Goal: Register for event/course

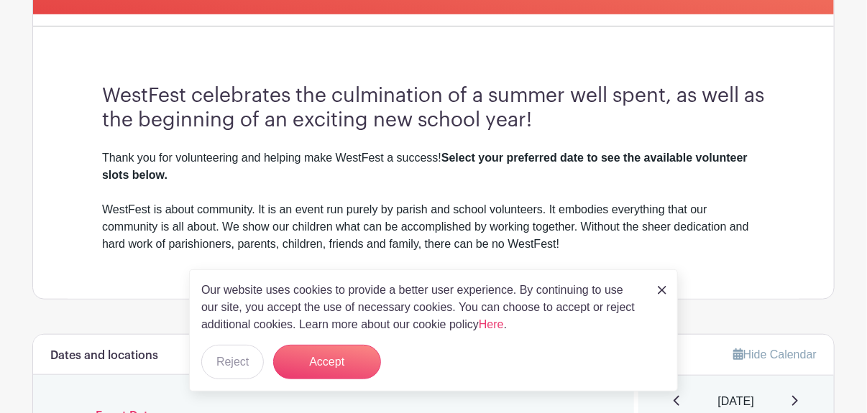
scroll to position [723, 0]
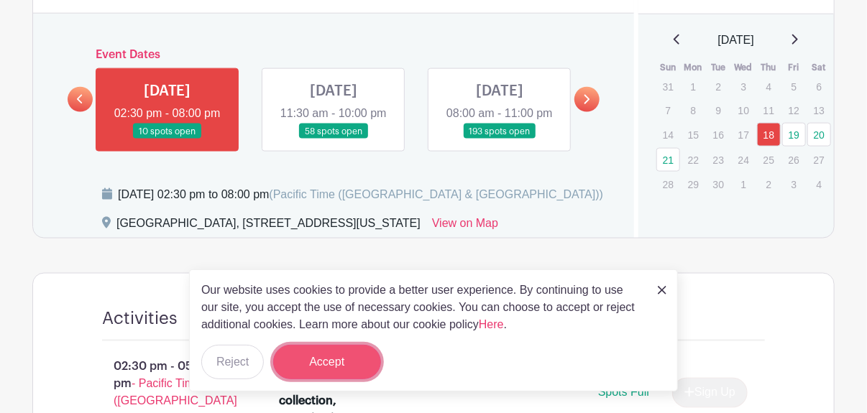
click at [342, 367] on button "Accept" at bounding box center [327, 362] width 108 height 34
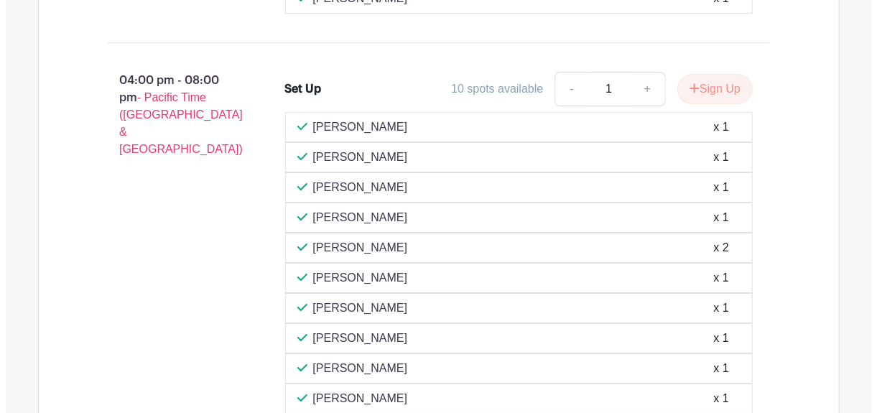
scroll to position [1881, 0]
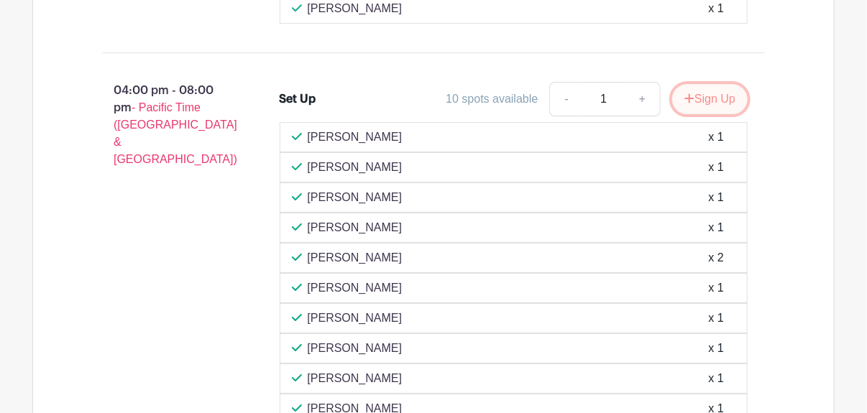
click at [714, 114] on button "Sign Up" at bounding box center [709, 99] width 75 height 30
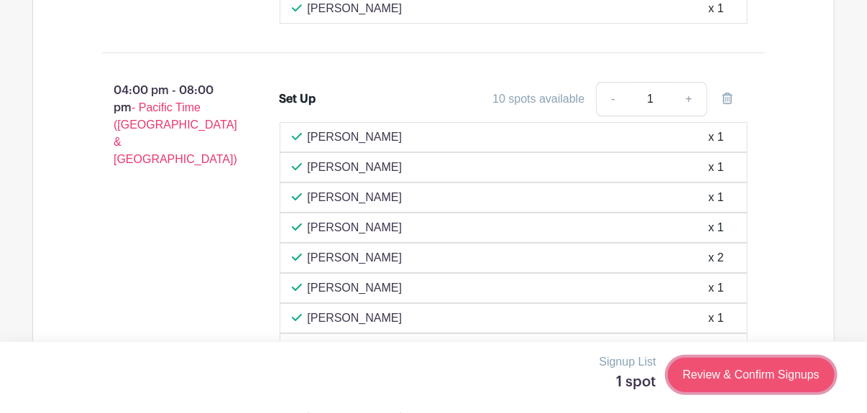
click at [729, 375] on link "Review & Confirm Signups" at bounding box center [751, 375] width 167 height 34
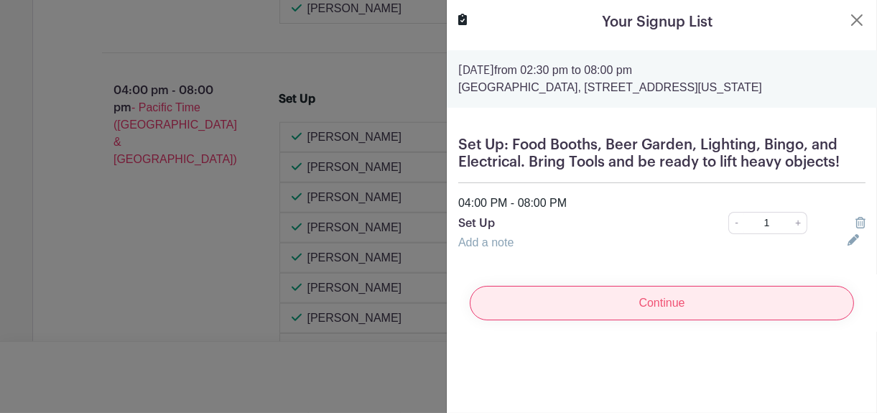
click at [625, 309] on input "Continue" at bounding box center [662, 303] width 384 height 34
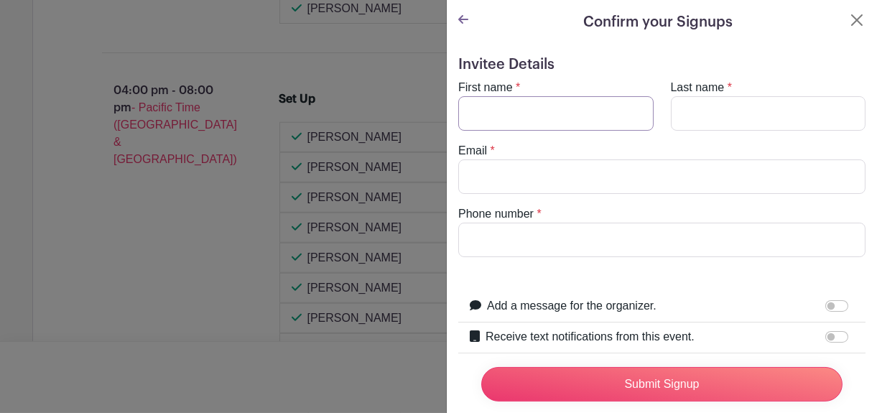
click at [482, 109] on input "First name" at bounding box center [556, 113] width 195 height 34
type input "[PERSON_NAME]"
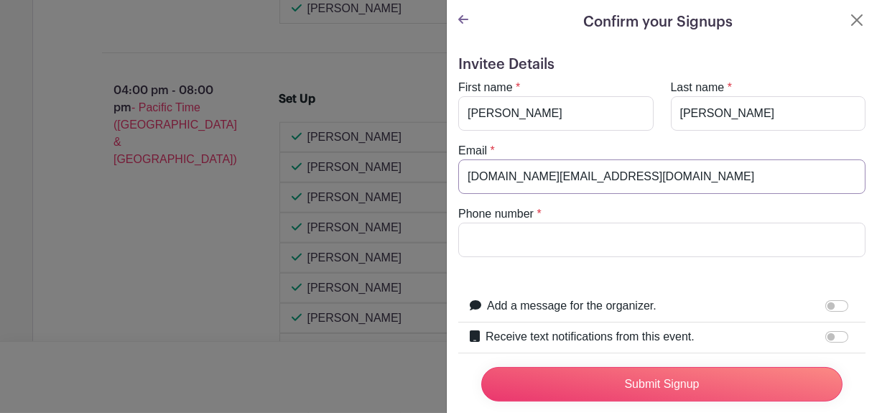
type input "[DOMAIN_NAME][EMAIL_ADDRESS][DOMAIN_NAME]"
type input "3102189833"
click at [457, 271] on div "Invitee Details First name * [PERSON_NAME] Last name * [PERSON_NAME] Email * [D…" at bounding box center [662, 283] width 430 height 476
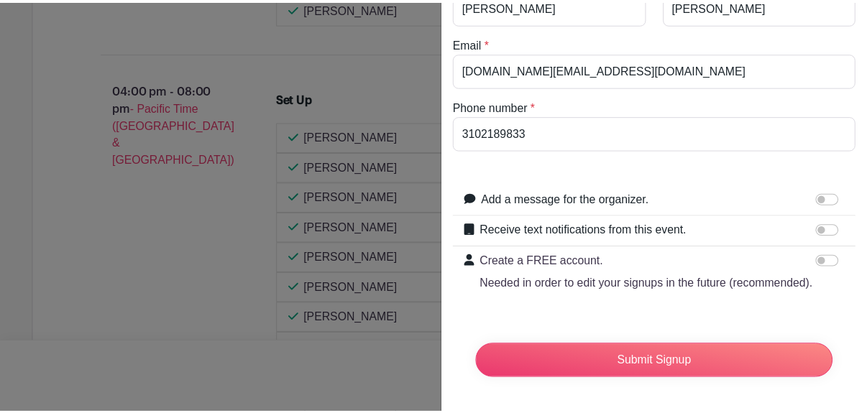
scroll to position [117, 0]
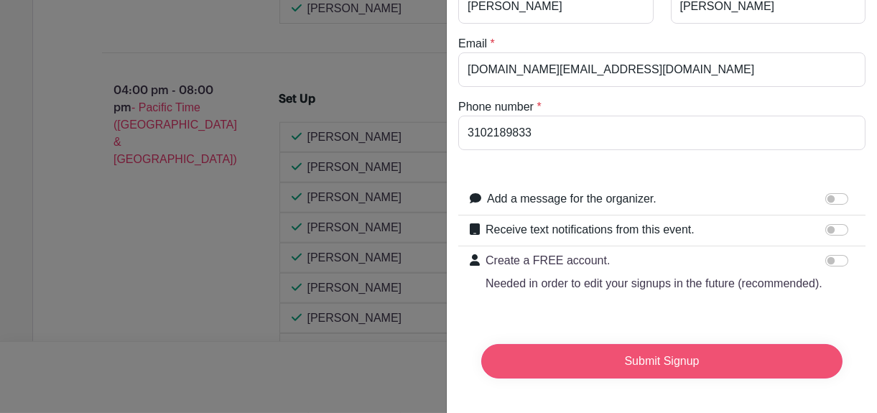
click at [686, 369] on input "Submit Signup" at bounding box center [662, 361] width 361 height 34
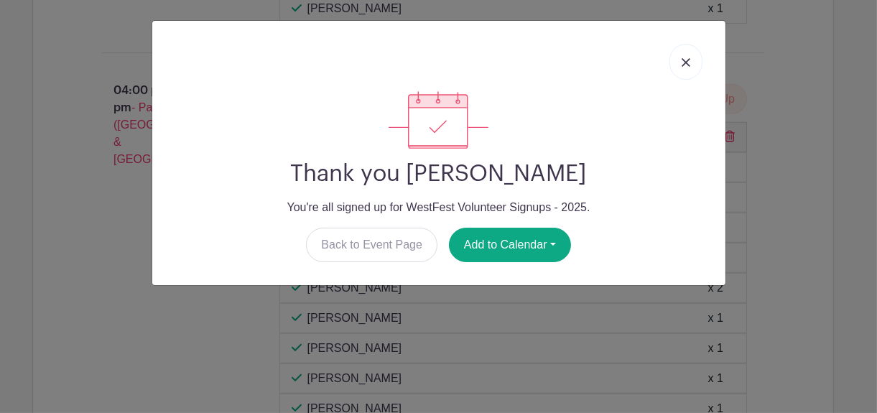
click at [687, 64] on img at bounding box center [686, 62] width 9 height 9
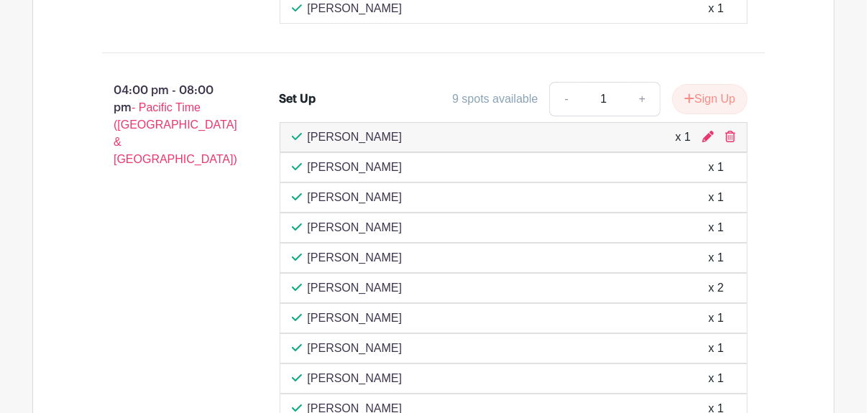
click at [687, 64] on div "03:00 pm - 06:00 pm - Pacific Time ([GEOGRAPHIC_DATA] & [GEOGRAPHIC_DATA]) Set …" at bounding box center [434, 281] width 732 height 958
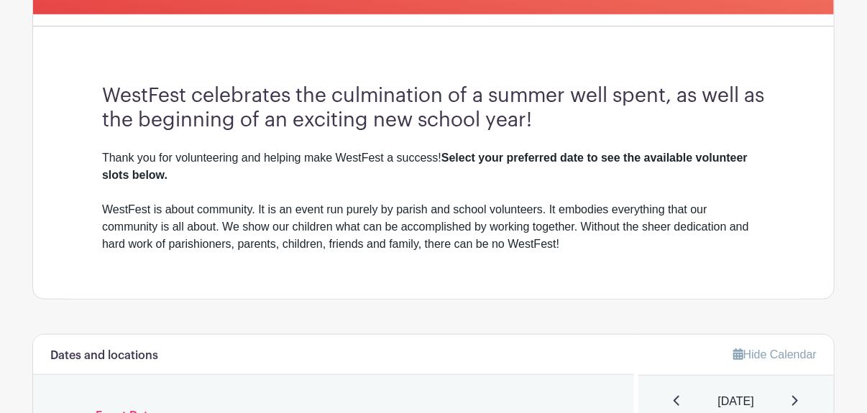
scroll to position [723, 0]
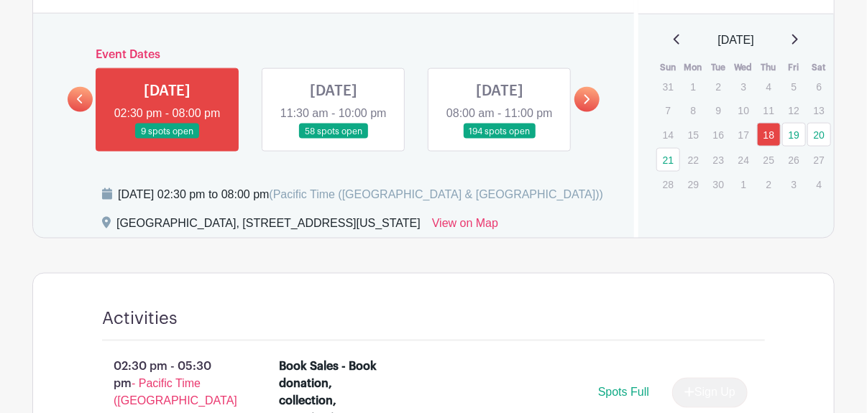
click at [333, 139] on link at bounding box center [333, 139] width 0 height 0
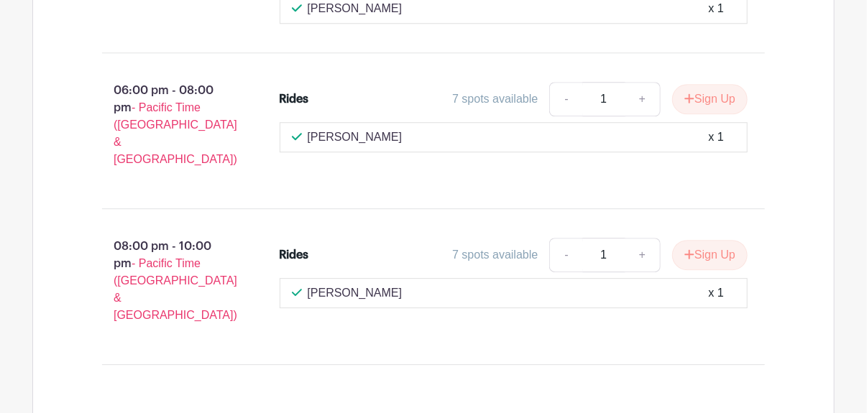
scroll to position [1570, 0]
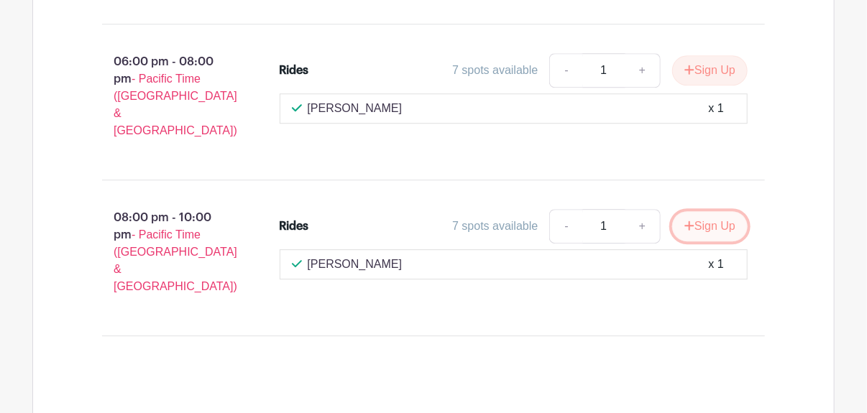
click at [706, 218] on button "Sign Up" at bounding box center [709, 226] width 75 height 30
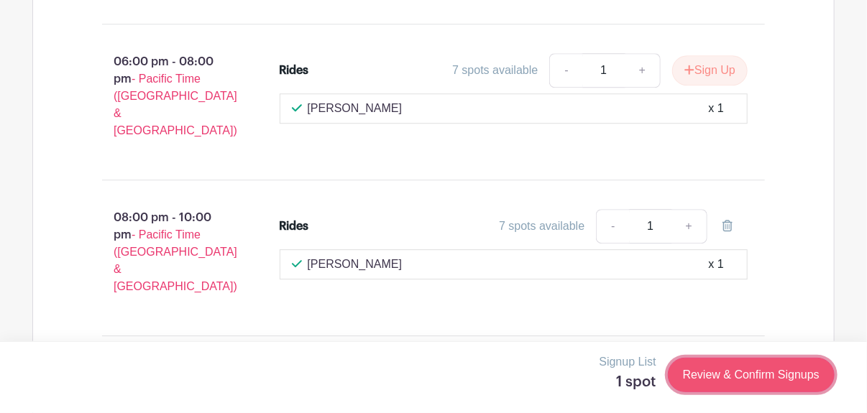
click at [716, 378] on link "Review & Confirm Signups" at bounding box center [751, 375] width 167 height 34
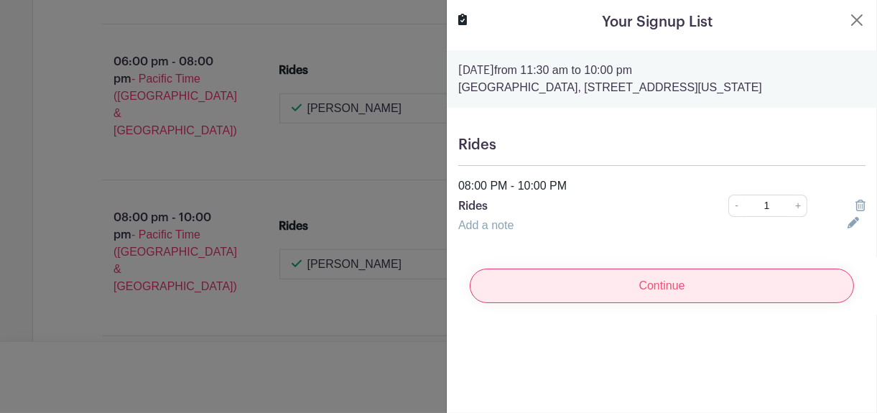
click at [658, 292] on input "Continue" at bounding box center [662, 286] width 384 height 34
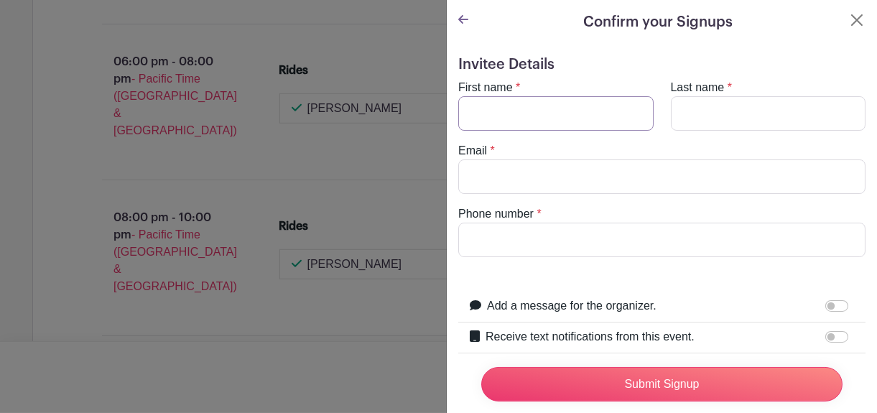
click at [486, 121] on input "First name" at bounding box center [556, 113] width 195 height 34
type input "[PERSON_NAME]"
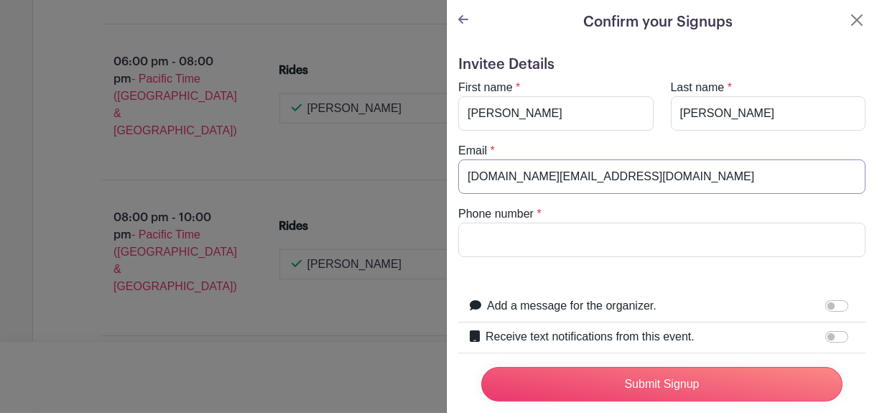
type input "[DOMAIN_NAME][EMAIL_ADDRESS][DOMAIN_NAME]"
type input "3102189833"
click at [462, 285] on form "Invitee Details First name * [PERSON_NAME] Last name * [PERSON_NAME] Email * [D…" at bounding box center [662, 276] width 407 height 441
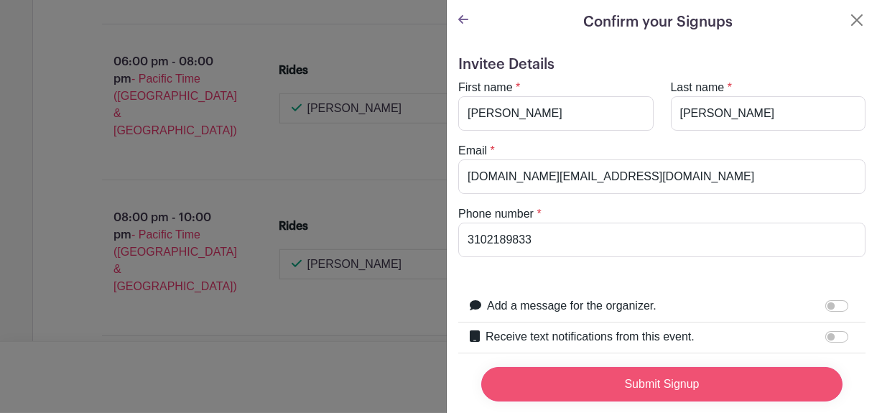
click at [646, 376] on input "Submit Signup" at bounding box center [662, 384] width 361 height 34
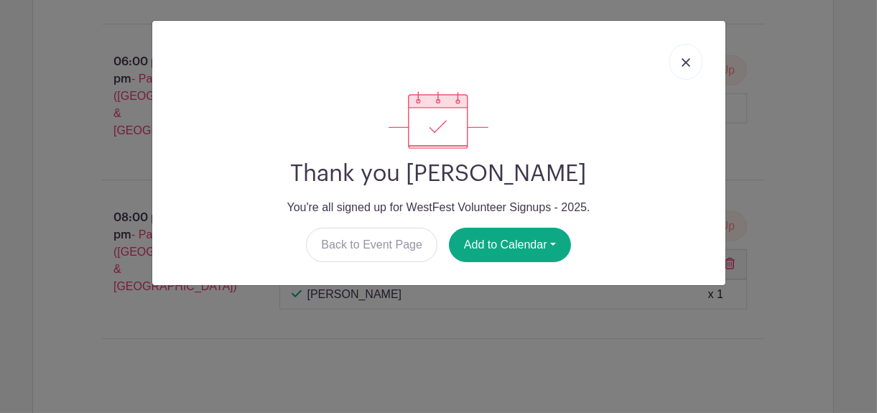
click at [691, 63] on link at bounding box center [686, 62] width 33 height 36
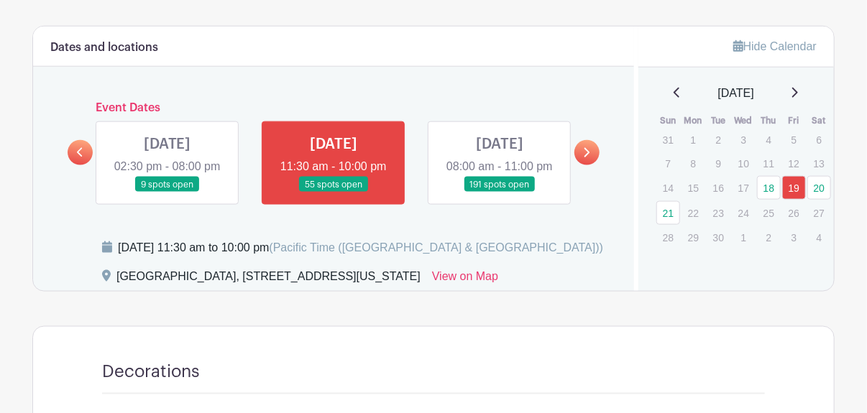
scroll to position [622, 0]
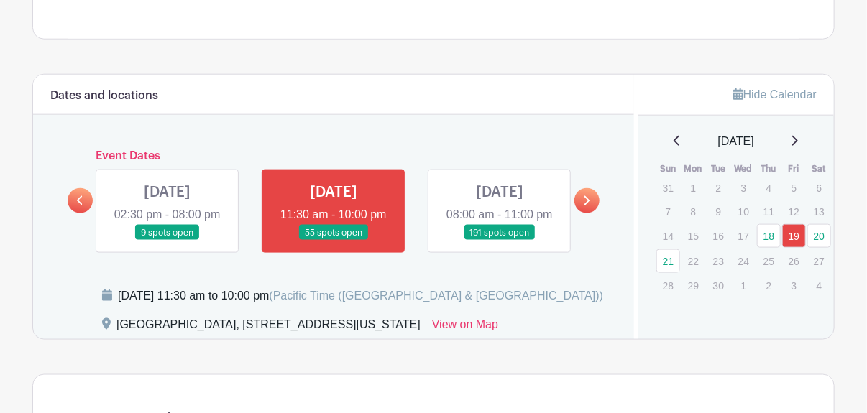
click at [499, 241] on link at bounding box center [499, 241] width 0 height 0
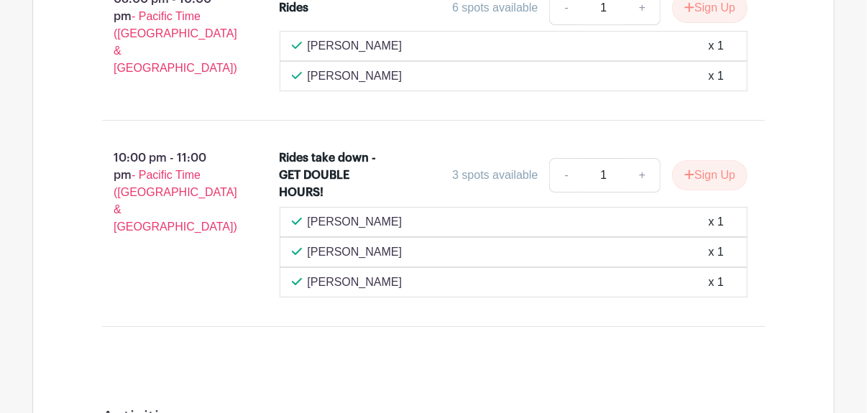
scroll to position [1896, 0]
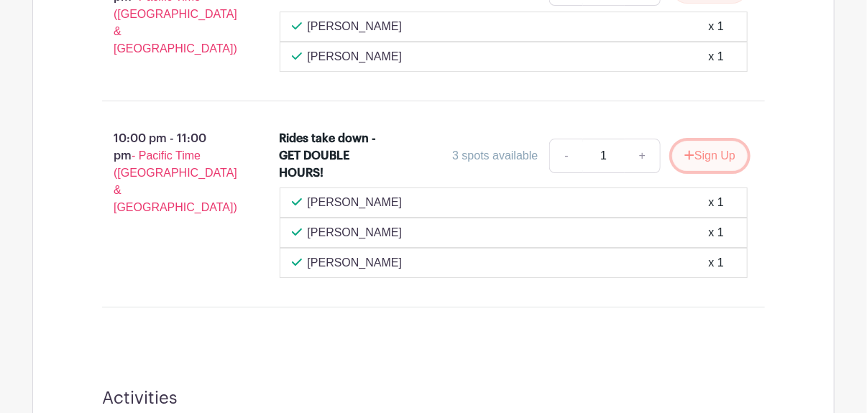
click at [707, 141] on button "Sign Up" at bounding box center [709, 156] width 75 height 30
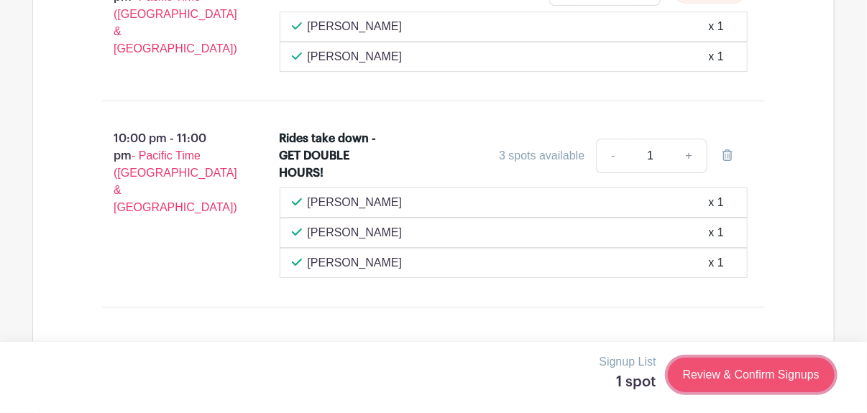
click at [713, 373] on link "Review & Confirm Signups" at bounding box center [751, 375] width 167 height 34
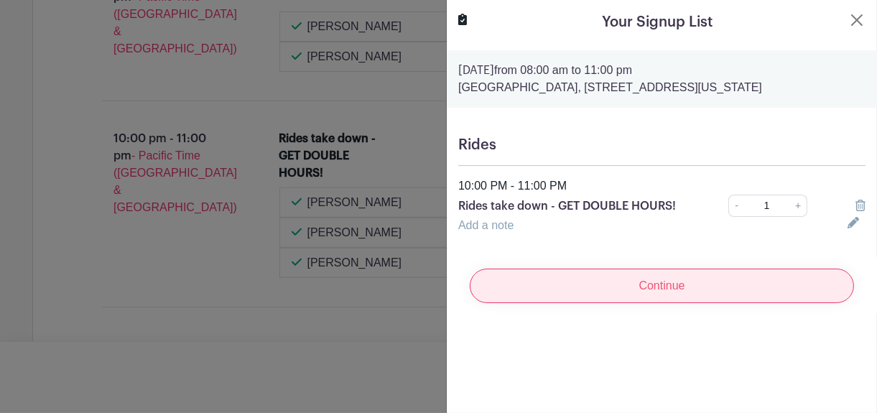
click at [628, 286] on input "Continue" at bounding box center [662, 286] width 384 height 34
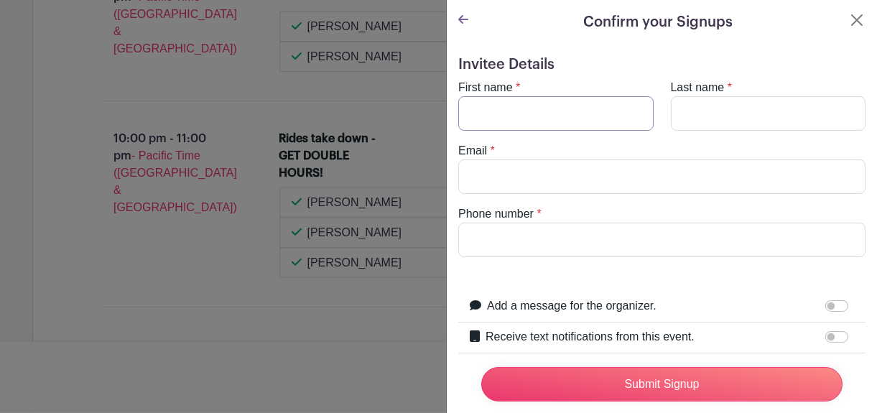
click at [482, 123] on input "First name" at bounding box center [556, 113] width 195 height 34
type input "[PERSON_NAME]"
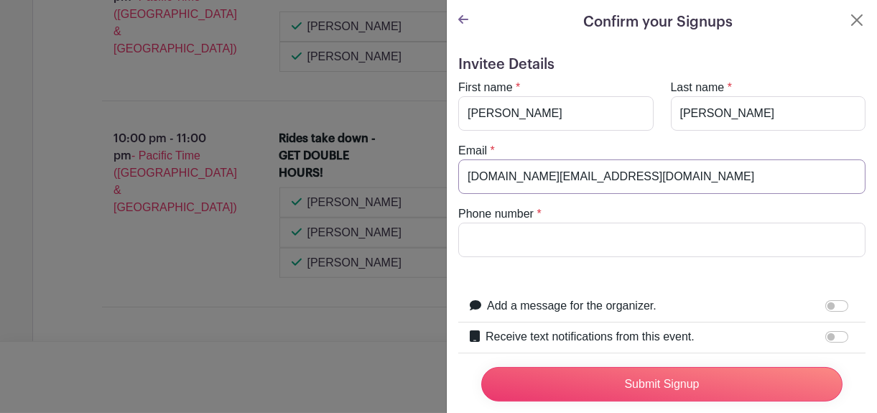
type input "[DOMAIN_NAME][EMAIL_ADDRESS][DOMAIN_NAME]"
type input "2"
type input "3102189833"
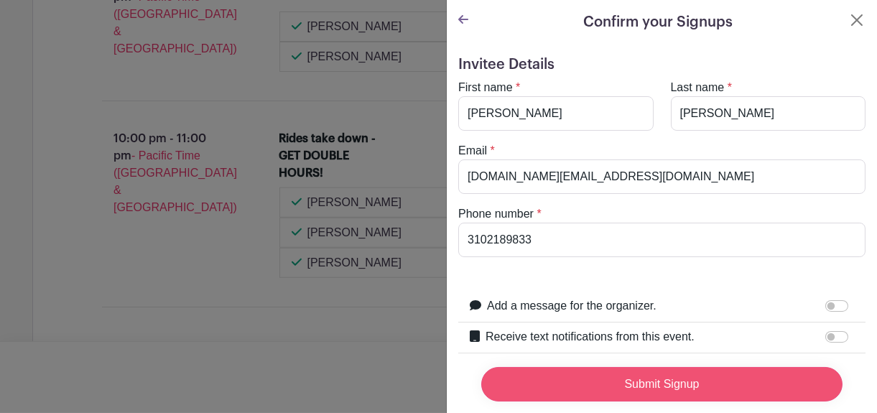
click at [671, 372] on input "Submit Signup" at bounding box center [662, 384] width 361 height 34
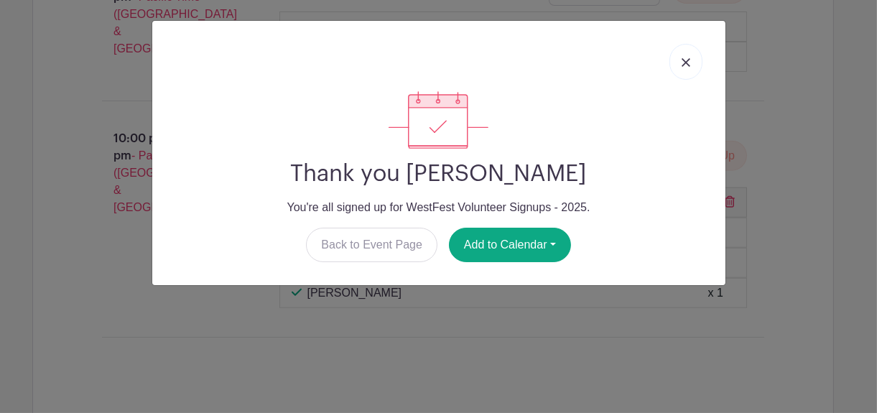
click at [686, 65] on img at bounding box center [686, 62] width 9 height 9
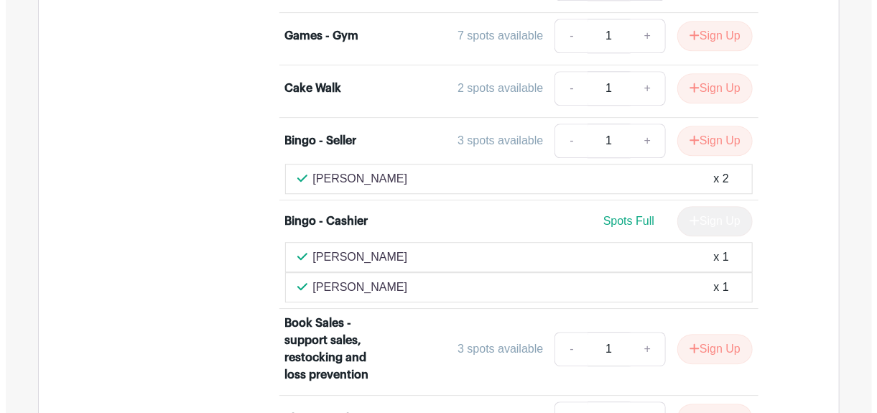
scroll to position [5755, 0]
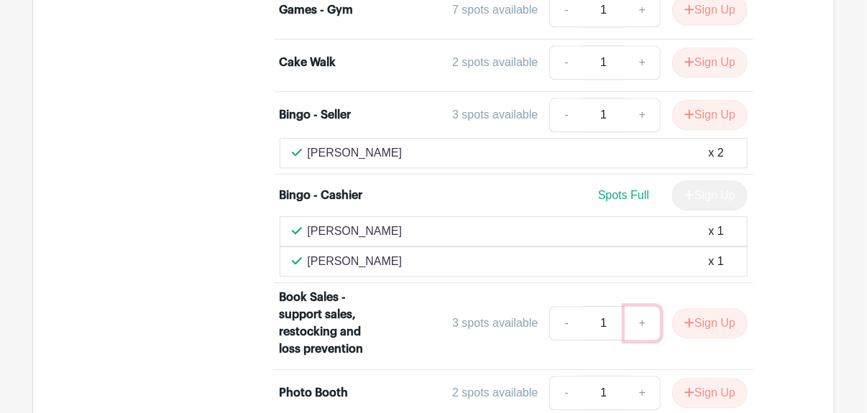
click at [640, 306] on link "+" at bounding box center [643, 323] width 36 height 34
type input "2"
click at [716, 308] on button "Sign Up" at bounding box center [709, 323] width 75 height 30
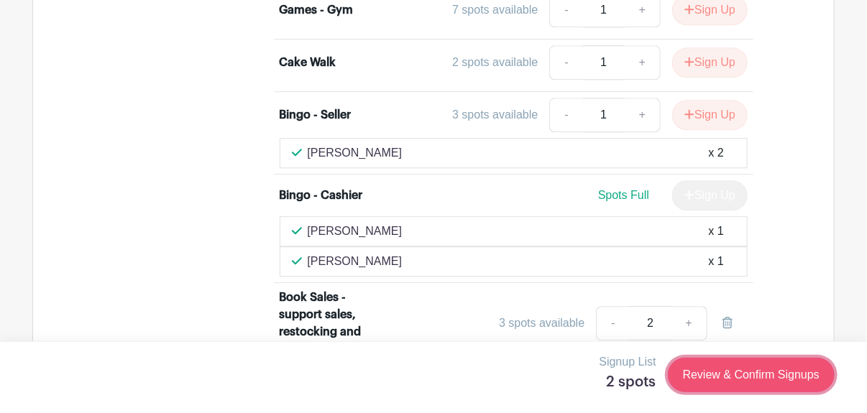
click at [721, 379] on link "Review & Confirm Signups" at bounding box center [751, 375] width 167 height 34
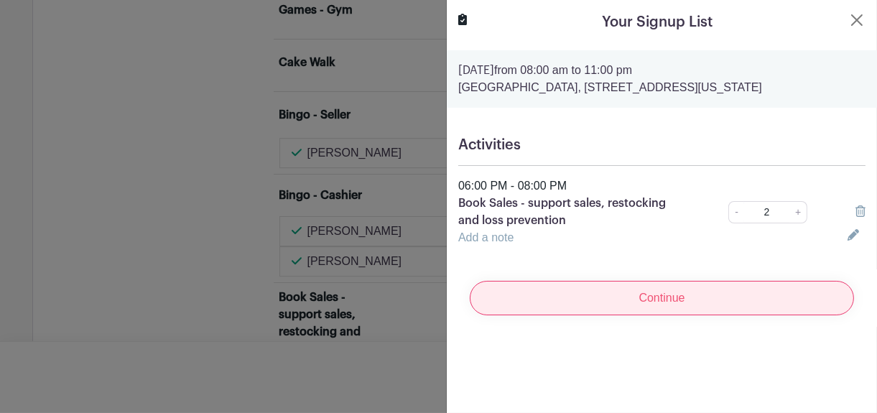
click at [684, 304] on input "Continue" at bounding box center [662, 298] width 384 height 34
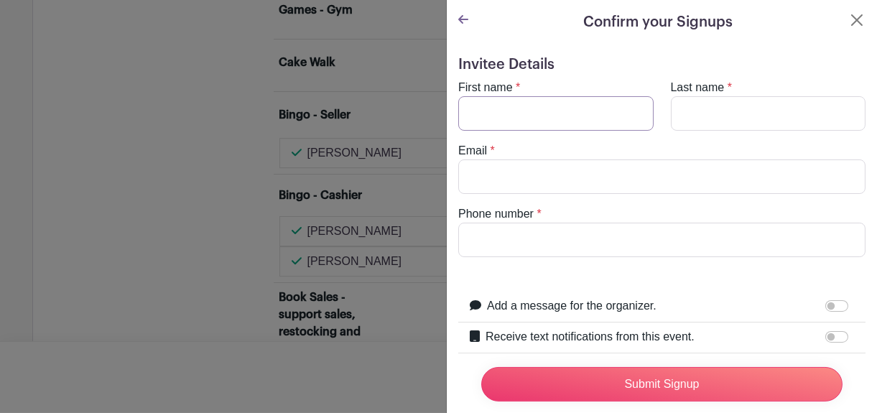
click at [484, 111] on input "First name" at bounding box center [556, 113] width 195 height 34
type input "[PERSON_NAME]"
click at [525, 172] on input "Email" at bounding box center [662, 177] width 407 height 34
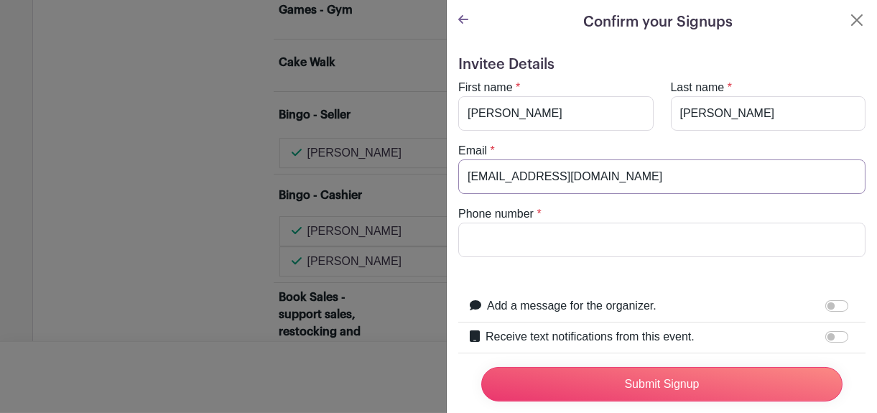
type input "[EMAIL_ADDRESS][DOMAIN_NAME]"
click at [535, 225] on input "Phone number" at bounding box center [662, 240] width 407 height 34
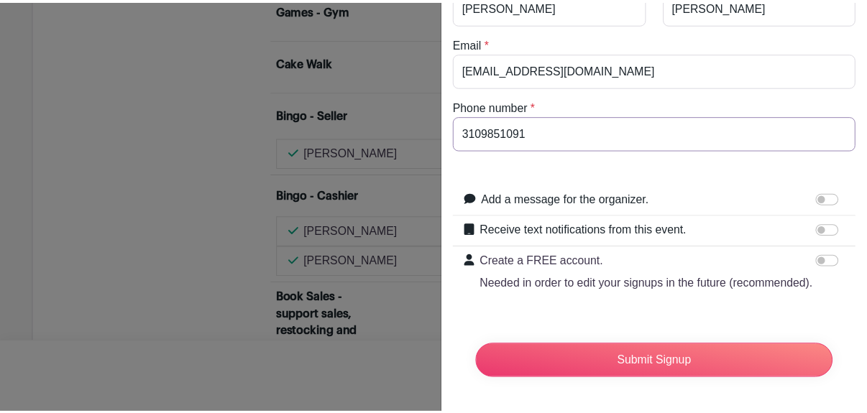
scroll to position [132, 0]
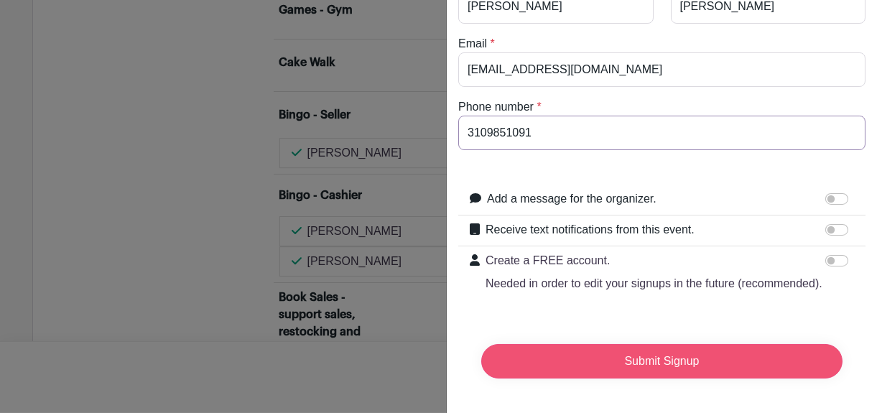
type input "3109851091"
click at [649, 345] on input "Submit Signup" at bounding box center [662, 361] width 361 height 34
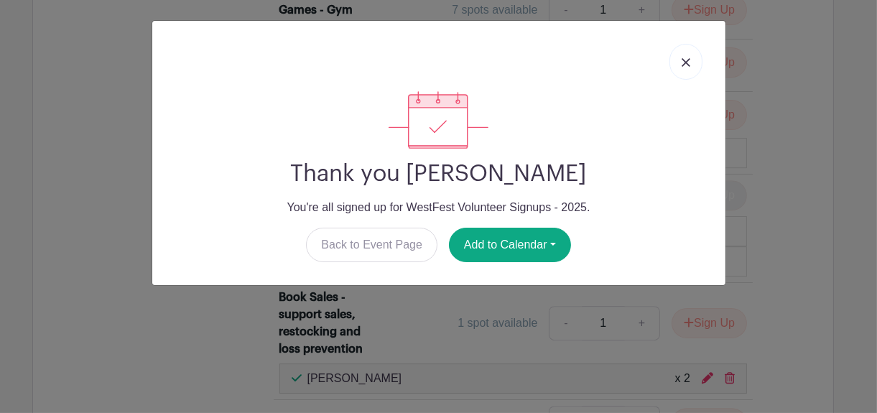
click at [687, 67] on link at bounding box center [686, 62] width 33 height 36
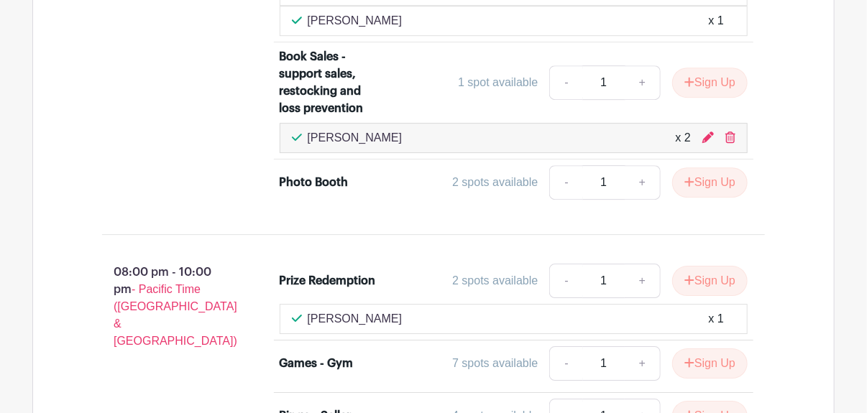
scroll to position [6007, 0]
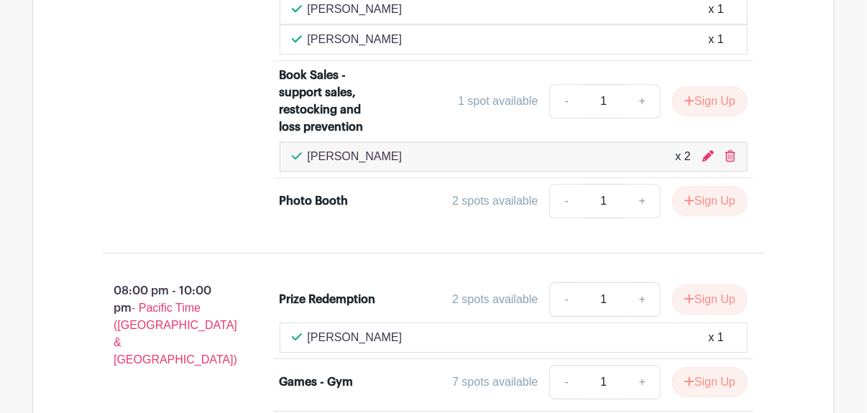
drag, startPoint x: 871, startPoint y: 5, endPoint x: 134, endPoint y: 114, distance: 745.4
